Goal: Browse casually

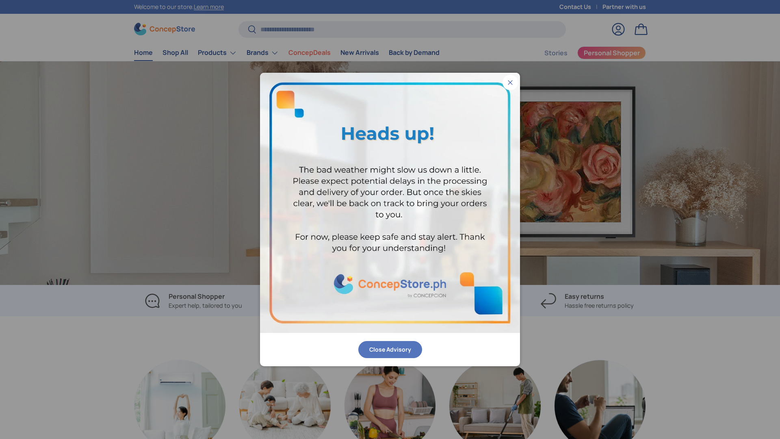
scroll to position [0, 1560]
